Goal: Information Seeking & Learning: Learn about a topic

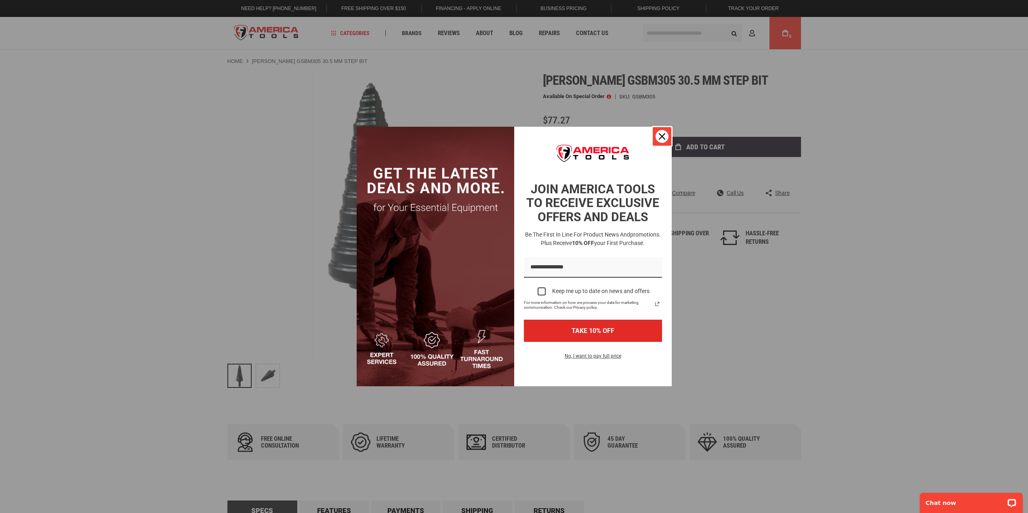
click at [659, 140] on div "Close" at bounding box center [662, 136] width 13 height 13
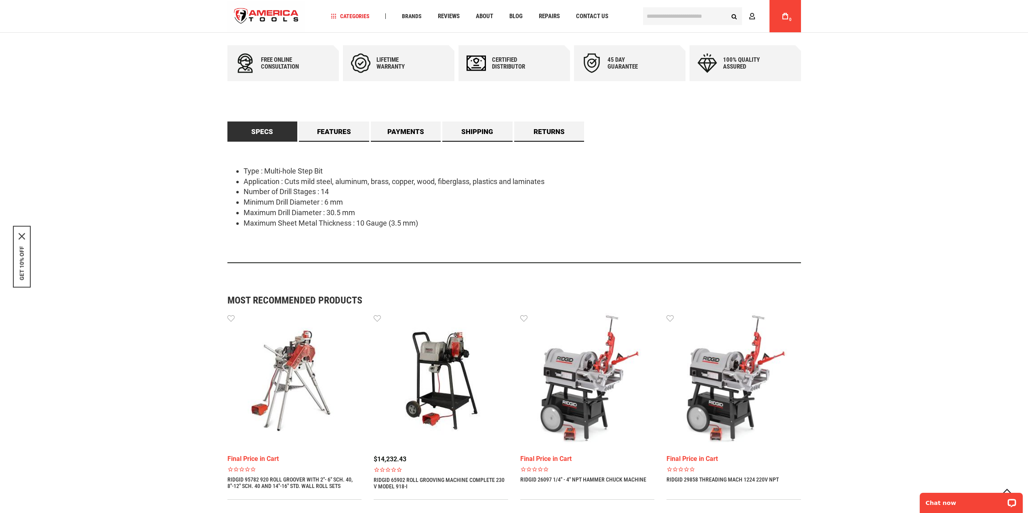
scroll to position [364, 0]
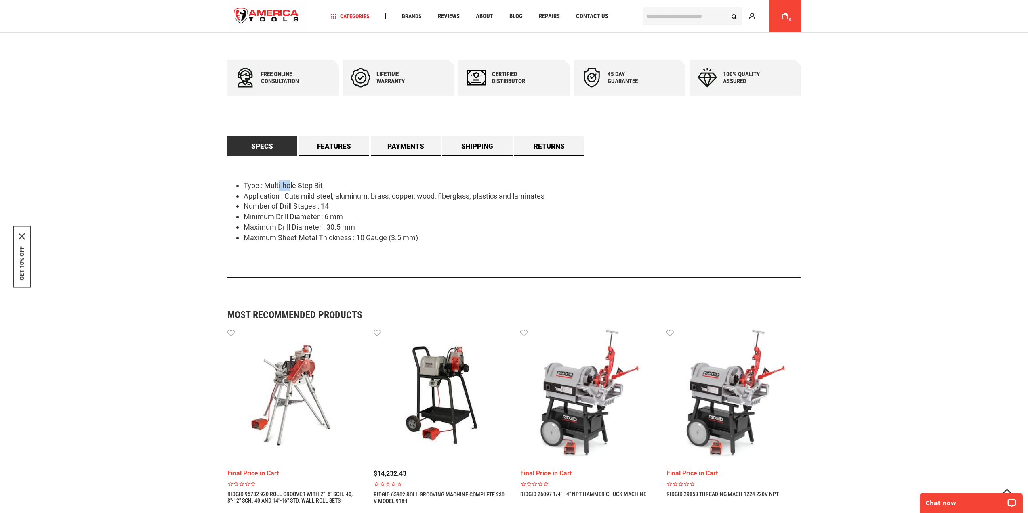
drag, startPoint x: 279, startPoint y: 187, endPoint x: 290, endPoint y: 186, distance: 10.9
click at [291, 186] on li "Type : Multi-hole Step Bit" at bounding box center [522, 186] width 557 height 11
click at [282, 205] on li "Number of Drill Stages : 14" at bounding box center [522, 206] width 557 height 11
drag, startPoint x: 288, startPoint y: 202, endPoint x: 321, endPoint y: 200, distance: 33.6
click at [319, 200] on ul "Type : Multi-hole Step Bit Application : Cuts mild steel, aluminum, brass, copp…" at bounding box center [514, 212] width 574 height 62
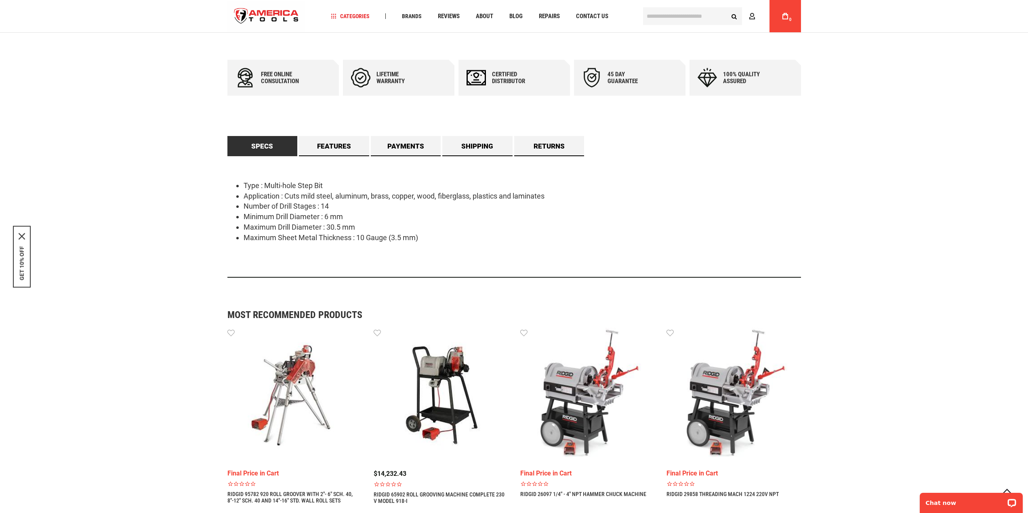
click at [300, 202] on li "Number of Drill Stages : 14" at bounding box center [522, 206] width 557 height 11
drag, startPoint x: 290, startPoint y: 210, endPoint x: 327, endPoint y: 211, distance: 36.4
click at [327, 210] on li "Number of Drill Stages : 14" at bounding box center [522, 206] width 557 height 11
click at [271, 216] on li "Minimum Drill Diameter : 6 mm" at bounding box center [522, 217] width 557 height 11
drag, startPoint x: 271, startPoint y: 216, endPoint x: 324, endPoint y: 218, distance: 52.9
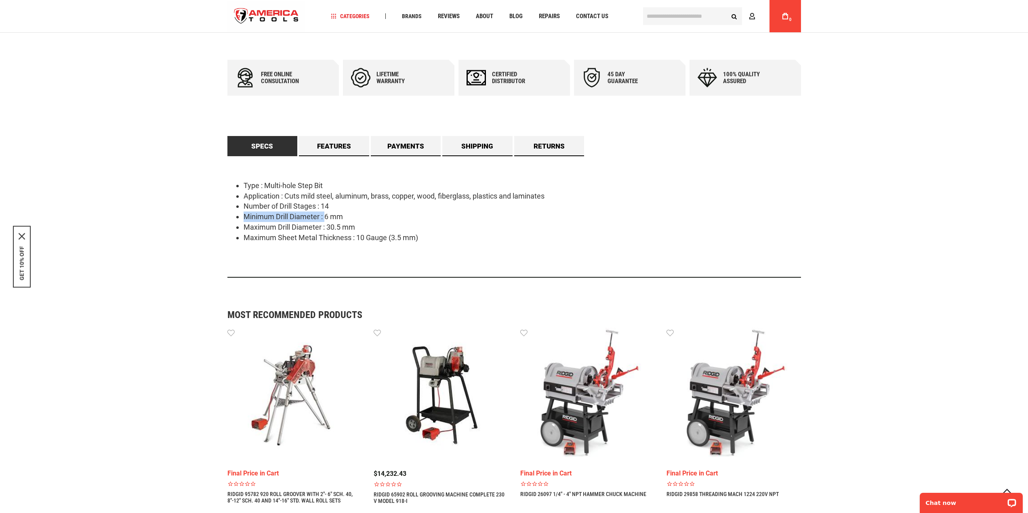
click at [324, 218] on li "Minimum Drill Diameter : 6 mm" at bounding box center [522, 217] width 557 height 11
click at [308, 226] on li "Maximum Drill Diameter : 30.5 mm" at bounding box center [522, 227] width 557 height 11
drag, startPoint x: 286, startPoint y: 228, endPoint x: 327, endPoint y: 225, distance: 41.3
click at [327, 225] on li "Maximum Drill Diameter : 30.5 mm" at bounding box center [522, 227] width 557 height 11
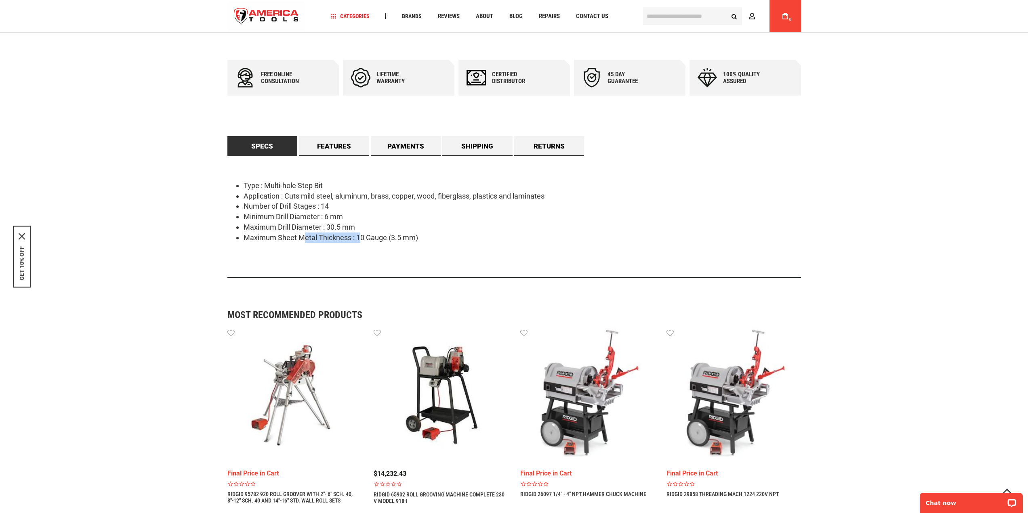
drag, startPoint x: 304, startPoint y: 236, endPoint x: 362, endPoint y: 236, distance: 58.2
click at [362, 236] on li "Maximum Sheet Metal Thickness : 10 Gauge (3.5 mm)" at bounding box center [522, 238] width 557 height 11
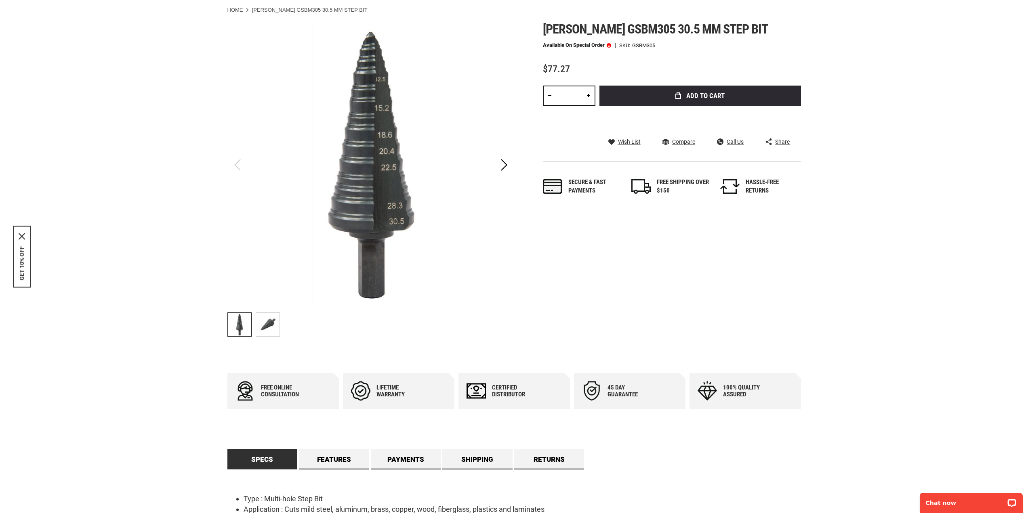
scroll to position [0, 0]
